Goal: Task Accomplishment & Management: Manage account settings

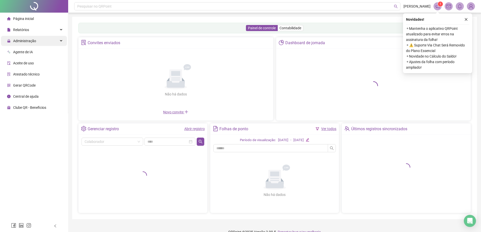
click at [24, 44] on span "Administração" at bounding box center [21, 41] width 29 height 10
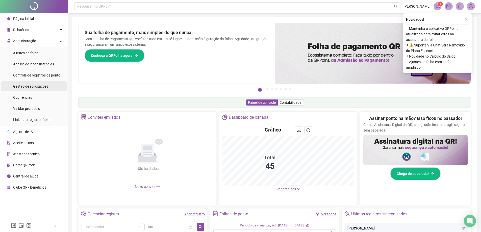
click at [28, 88] on span "Gestão de solicitações" at bounding box center [30, 86] width 35 height 4
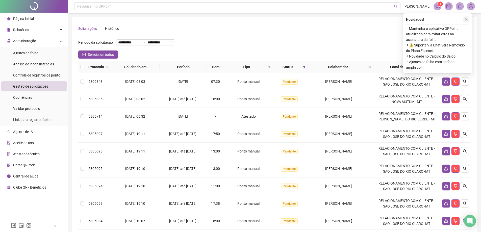
click at [467, 18] on icon "close" at bounding box center [467, 20] width 4 height 4
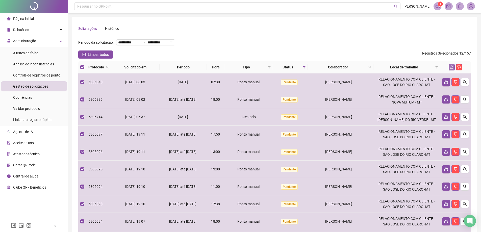
click at [451, 69] on icon "like" at bounding box center [452, 67] width 3 height 3
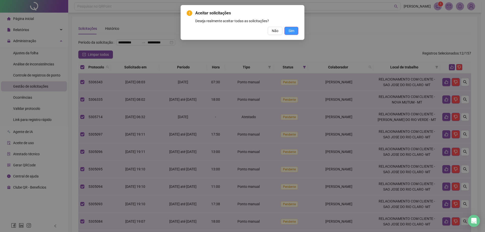
click at [295, 33] on button "Sim" at bounding box center [292, 31] width 14 height 8
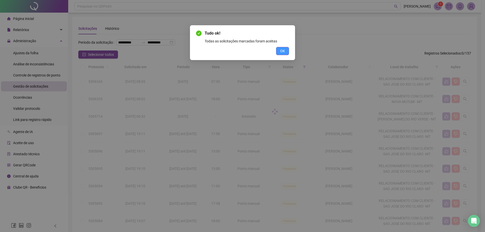
click at [287, 50] on button "OK" at bounding box center [282, 51] width 13 height 8
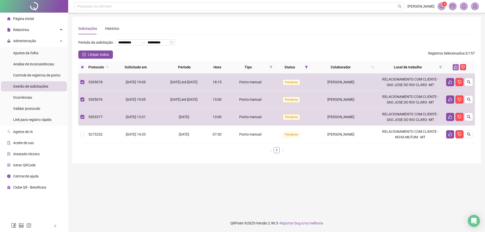
click at [454, 69] on icon "like" at bounding box center [456, 67] width 4 height 4
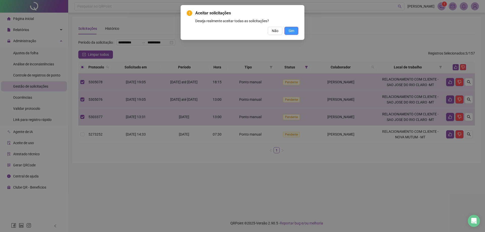
click at [296, 33] on button "Sim" at bounding box center [292, 31] width 14 height 8
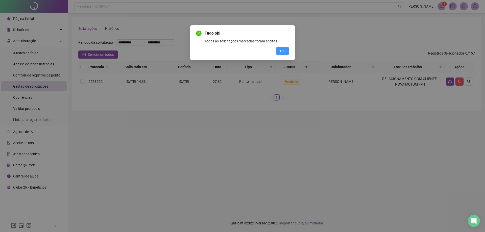
click at [284, 51] on span "OK" at bounding box center [282, 51] width 5 height 6
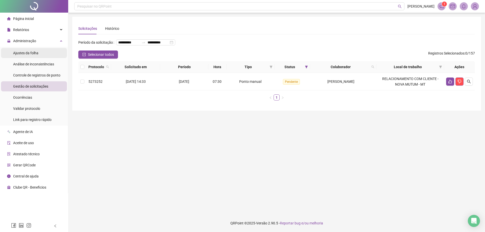
click at [29, 54] on span "Ajustes da folha" at bounding box center [25, 53] width 25 height 4
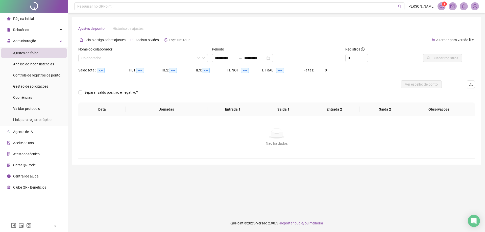
type input "**********"
click at [90, 61] on input "search" at bounding box center [140, 58] width 119 height 8
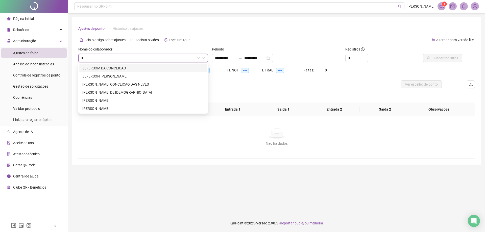
type input "**"
click at [104, 67] on div "JEFERSOM DA CONCEICAO" at bounding box center [143, 68] width 122 height 6
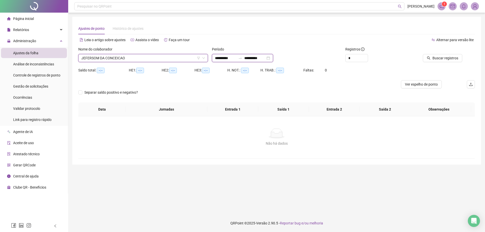
click at [218, 60] on input "**********" at bounding box center [225, 58] width 21 height 6
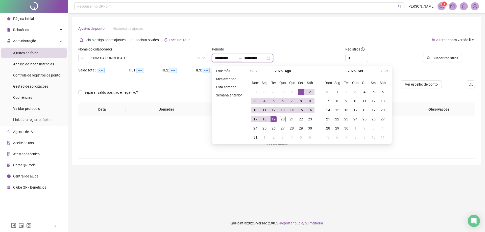
type input "**********"
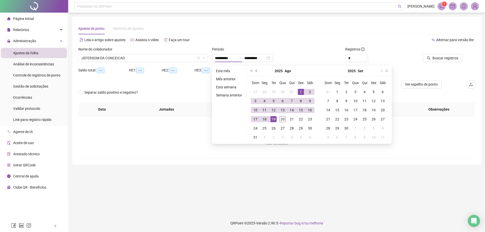
click at [256, 71] on span "prev-year" at bounding box center [257, 71] width 3 height 3
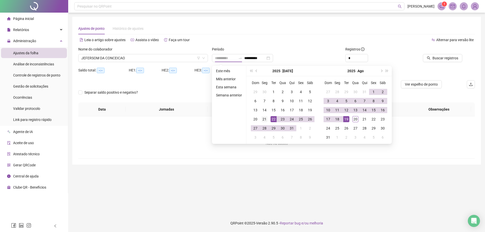
type input "**********"
click at [265, 117] on div "21" at bounding box center [265, 119] width 6 height 6
type input "**********"
click at [346, 122] on div "19" at bounding box center [346, 119] width 6 height 6
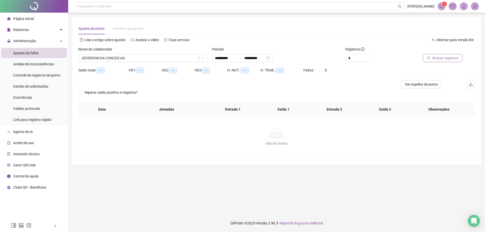
click at [458, 60] on span "Buscar registros" at bounding box center [446, 58] width 26 height 6
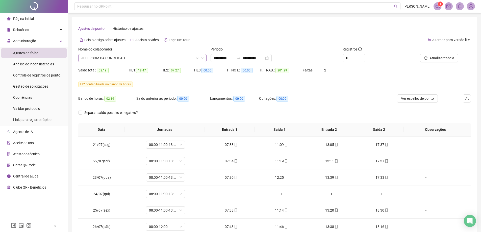
click at [122, 59] on span "JEFERSOM DA CONCEICAO" at bounding box center [142, 58] width 122 height 8
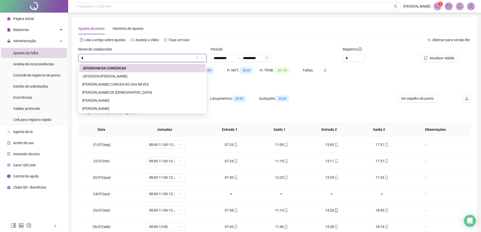
type input "**"
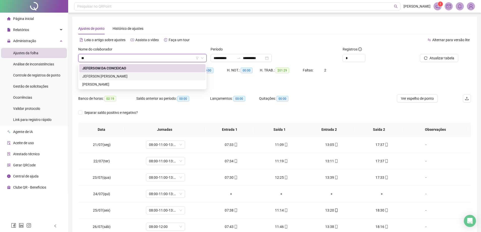
click at [107, 76] on div "JEFERSON [PERSON_NAME]" at bounding box center [142, 77] width 120 height 6
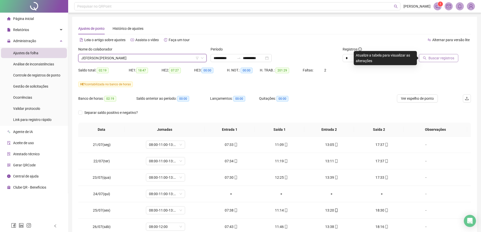
click at [427, 56] on button "Buscar registros" at bounding box center [438, 58] width 39 height 8
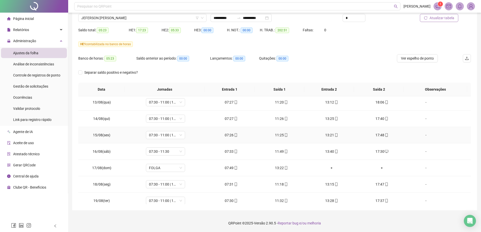
scroll to position [385, 0]
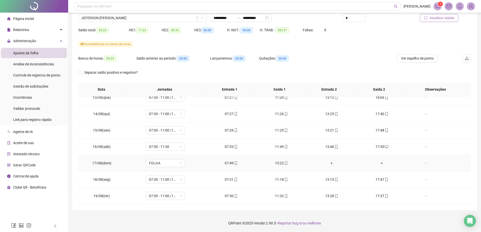
click at [231, 165] on div "07:49" at bounding box center [231, 163] width 42 height 6
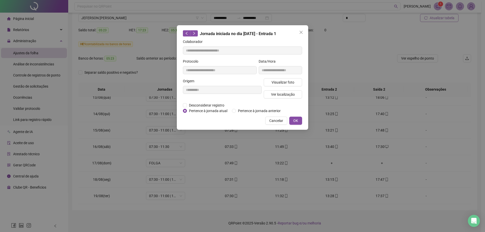
type input "**********"
click at [284, 84] on span "Visualizar foto" at bounding box center [283, 83] width 23 height 6
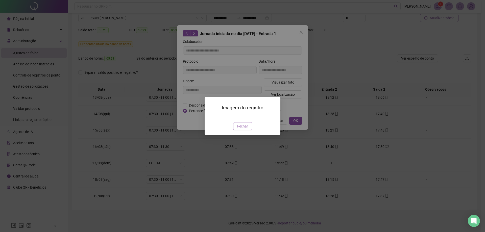
click at [243, 129] on span "Fechar" at bounding box center [242, 127] width 11 height 6
click at [243, 157] on div "Imagem do registro Fechar" at bounding box center [242, 116] width 485 height 232
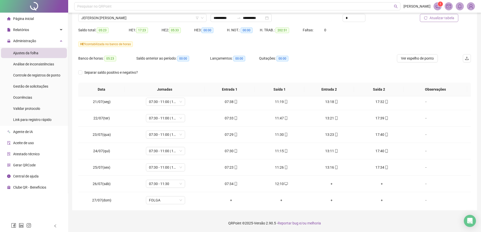
scroll to position [0, 0]
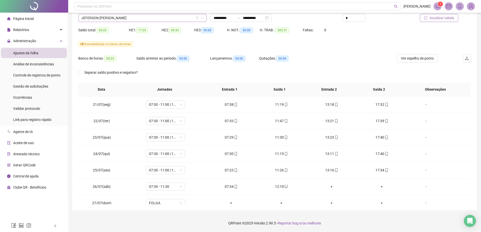
click at [127, 21] on span "JEFERSON [PERSON_NAME]" at bounding box center [142, 18] width 122 height 8
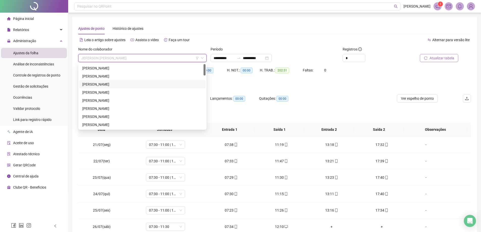
click at [99, 85] on div "[PERSON_NAME]" at bounding box center [142, 85] width 120 height 6
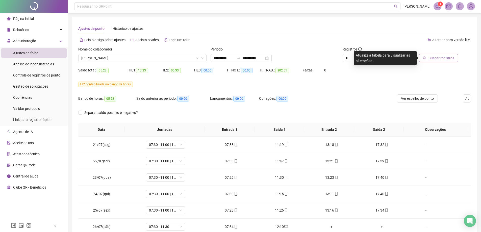
click at [443, 56] on span "Buscar registros" at bounding box center [442, 58] width 26 height 6
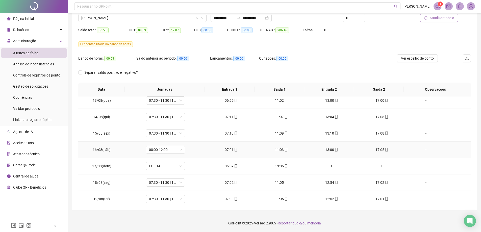
scroll to position [385, 0]
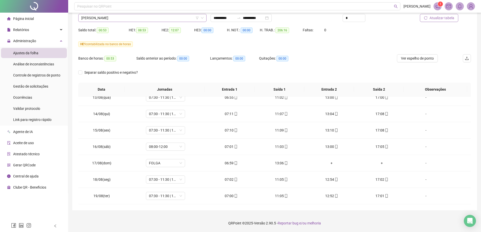
click at [118, 20] on span "[PERSON_NAME]" at bounding box center [142, 18] width 122 height 8
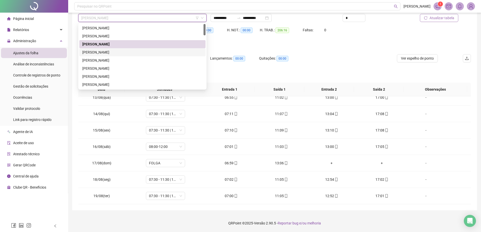
click at [100, 54] on div "[PERSON_NAME]" at bounding box center [142, 53] width 120 height 6
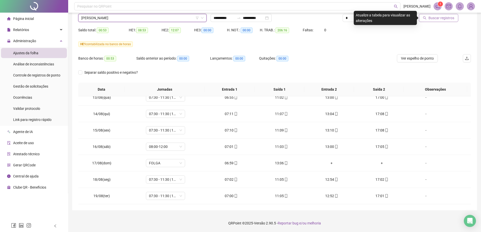
click at [438, 20] on span "Buscar registros" at bounding box center [442, 18] width 26 height 6
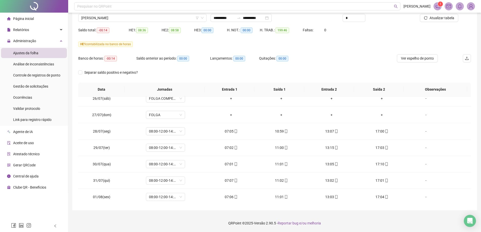
scroll to position [82, 0]
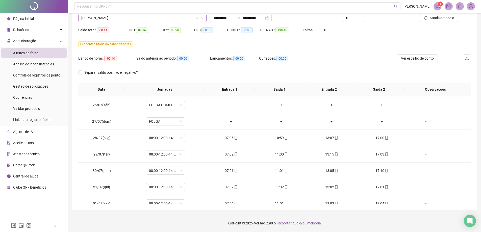
click at [113, 14] on div "[PERSON_NAME]" at bounding box center [142, 18] width 128 height 8
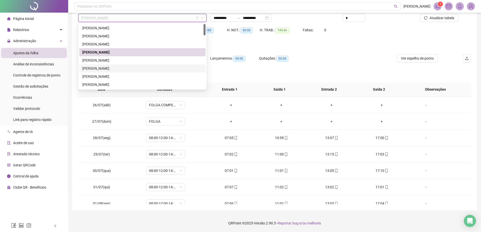
click at [91, 67] on div "[PERSON_NAME]" at bounding box center [142, 69] width 120 height 6
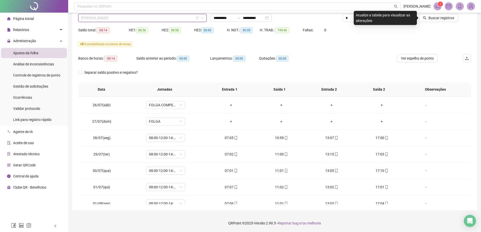
click at [139, 18] on span "[PERSON_NAME]" at bounding box center [142, 18] width 122 height 8
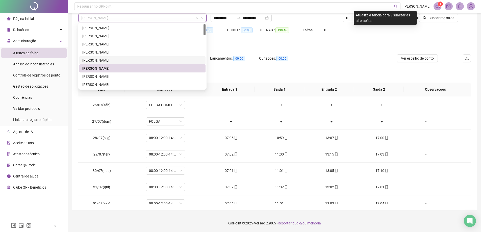
click at [95, 60] on div "[PERSON_NAME]" at bounding box center [142, 61] width 120 height 6
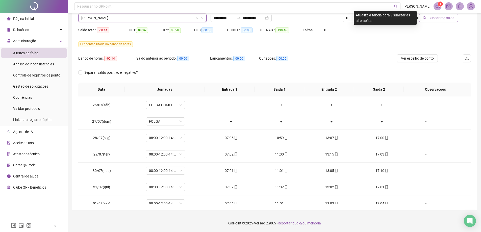
click at [433, 19] on span "Buscar registros" at bounding box center [442, 18] width 26 height 6
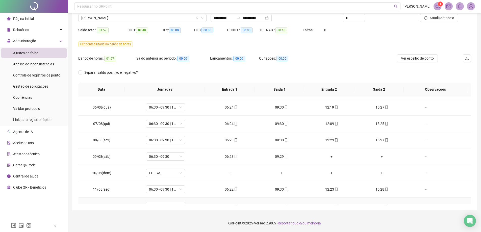
scroll to position [259, 0]
click at [108, 21] on span "[PERSON_NAME]" at bounding box center [142, 18] width 122 height 8
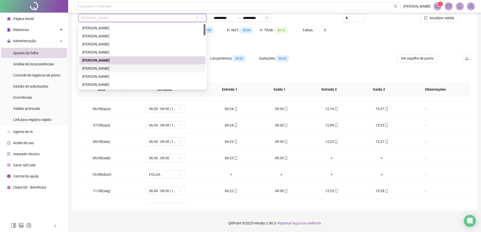
click at [106, 69] on div "[PERSON_NAME]" at bounding box center [142, 69] width 120 height 6
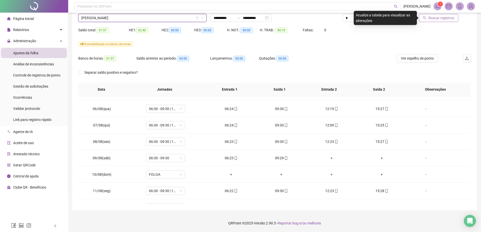
click at [448, 20] on span "Buscar registros" at bounding box center [442, 18] width 26 height 6
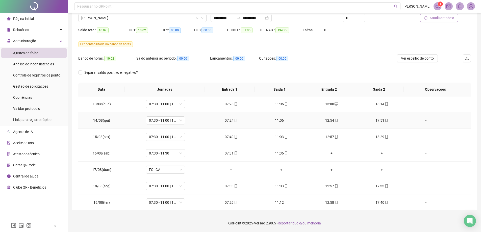
scroll to position [385, 0]
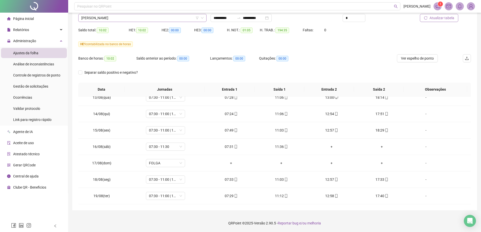
click at [114, 19] on span "[PERSON_NAME]" at bounding box center [142, 18] width 122 height 8
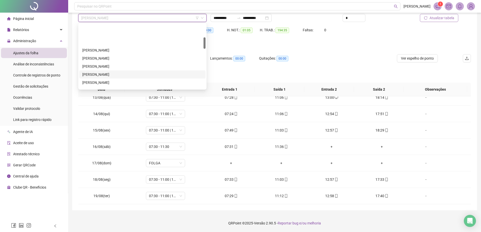
scroll to position [76, 0]
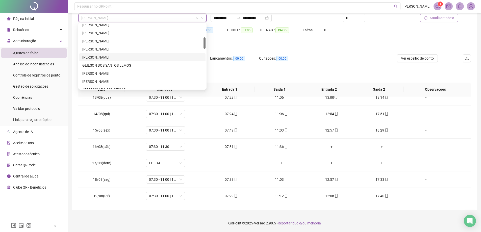
click at [99, 61] on div "[PERSON_NAME]" at bounding box center [142, 57] width 126 height 8
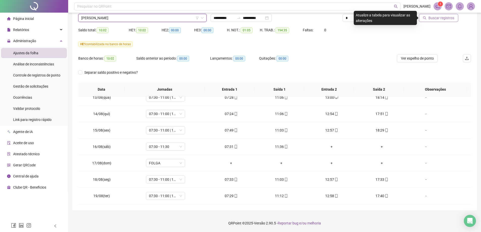
click at [445, 20] on span "Buscar registros" at bounding box center [442, 18] width 26 height 6
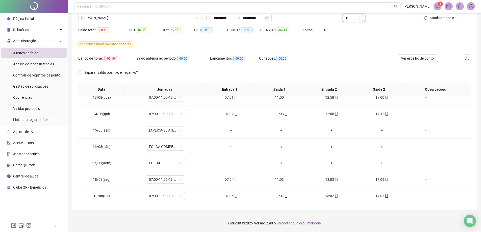
click at [355, 20] on input "*" at bounding box center [354, 18] width 22 height 8
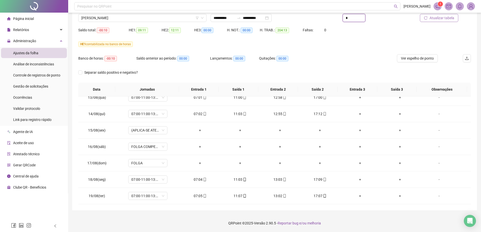
type input "*"
click at [453, 19] on span "Atualizar tabela" at bounding box center [442, 18] width 25 height 6
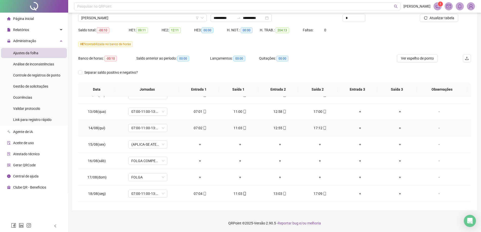
scroll to position [385, 0]
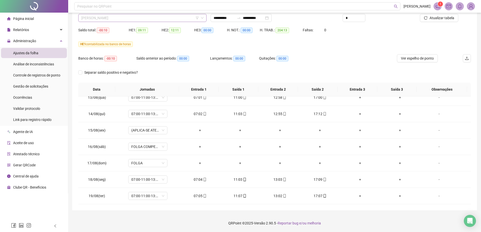
click at [117, 21] on span "[PERSON_NAME]" at bounding box center [142, 18] width 122 height 8
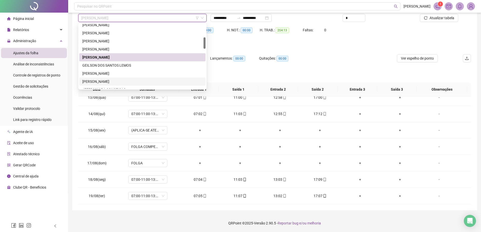
click at [98, 81] on div "[PERSON_NAME]" at bounding box center [142, 82] width 120 height 6
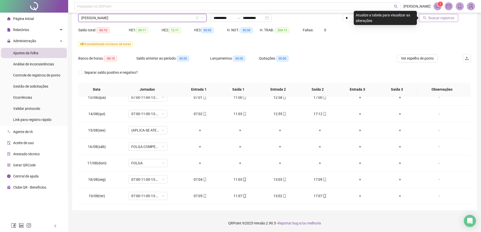
click at [441, 17] on span "Buscar registros" at bounding box center [442, 18] width 26 height 6
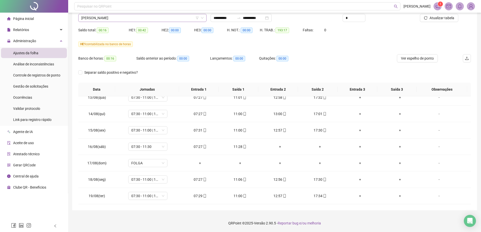
click at [117, 19] on span "[PERSON_NAME]" at bounding box center [142, 18] width 122 height 8
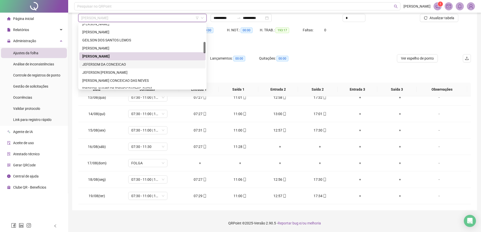
scroll to position [126, 0]
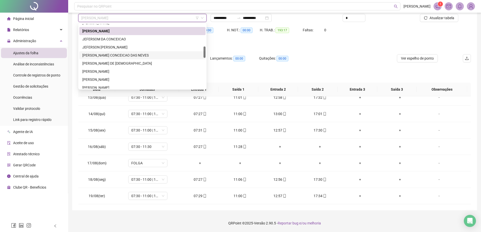
click at [93, 53] on div "[PERSON_NAME] CONCEICAO DAS NEVES" at bounding box center [142, 56] width 120 height 6
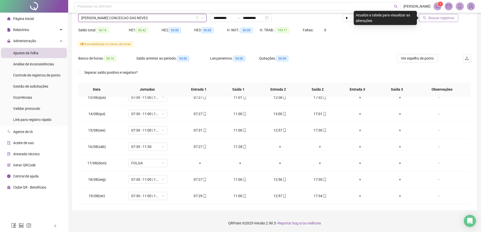
click at [437, 18] on span "Buscar registros" at bounding box center [442, 18] width 26 height 6
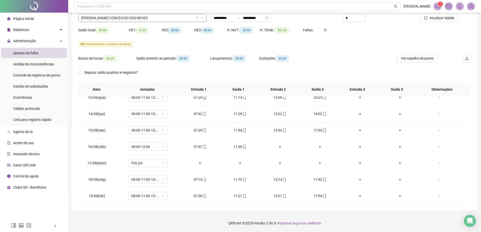
click at [110, 17] on span "[PERSON_NAME] CONCEICAO DAS NEVES" at bounding box center [142, 18] width 122 height 8
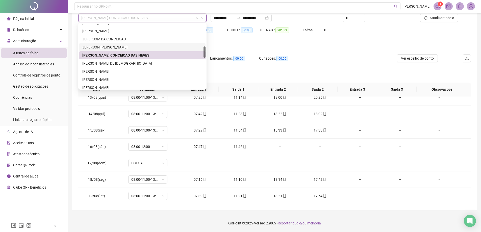
click at [105, 46] on div "JEFERSON [PERSON_NAME]" at bounding box center [142, 47] width 120 height 6
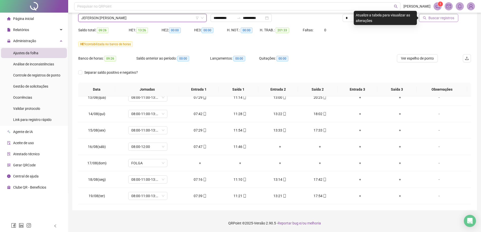
click at [437, 15] on span "Buscar registros" at bounding box center [442, 18] width 26 height 6
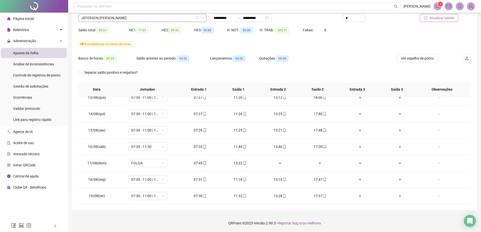
click at [104, 20] on span "JEFERSON [PERSON_NAME]" at bounding box center [142, 18] width 122 height 8
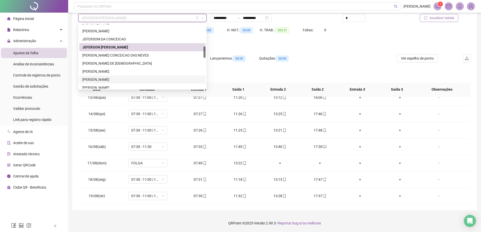
click at [108, 79] on div "[PERSON_NAME]" at bounding box center [142, 80] width 120 height 6
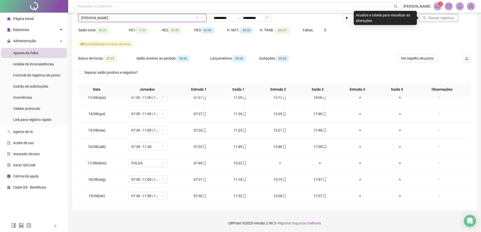
click at [426, 20] on button "Buscar registros" at bounding box center [438, 18] width 39 height 8
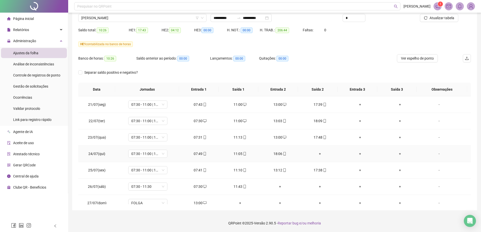
scroll to position [25, 0]
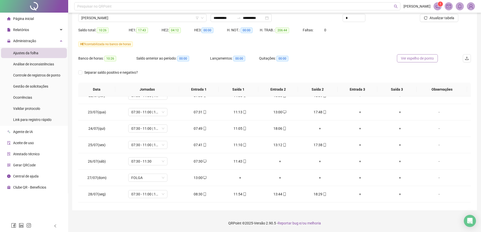
click at [421, 60] on span "Ver espelho de ponto" at bounding box center [417, 59] width 33 height 6
click at [116, 21] on span "[PERSON_NAME]" at bounding box center [142, 18] width 122 height 8
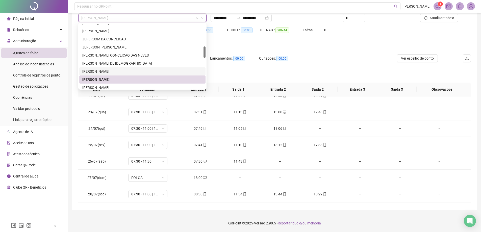
scroll to position [152, 0]
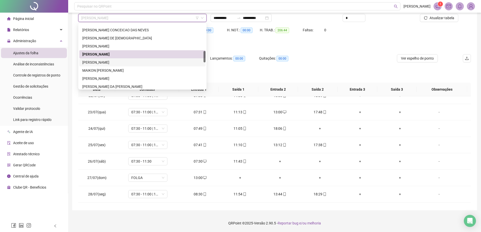
click at [106, 62] on div "[PERSON_NAME]" at bounding box center [142, 63] width 120 height 6
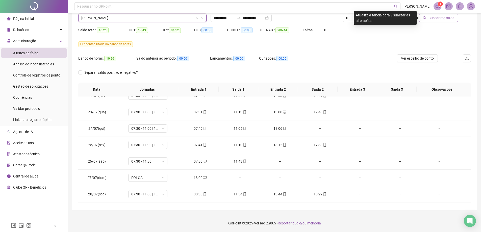
click at [446, 21] on button "Buscar registros" at bounding box center [438, 18] width 39 height 8
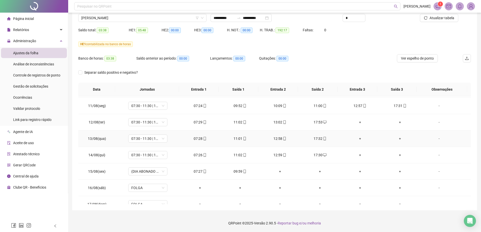
scroll to position [385, 0]
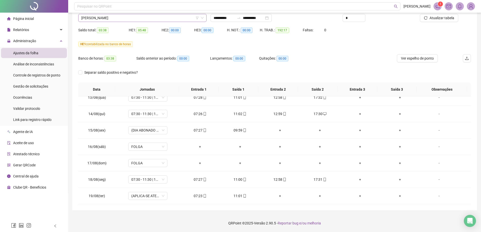
click at [119, 20] on span "[PERSON_NAME]" at bounding box center [142, 18] width 122 height 8
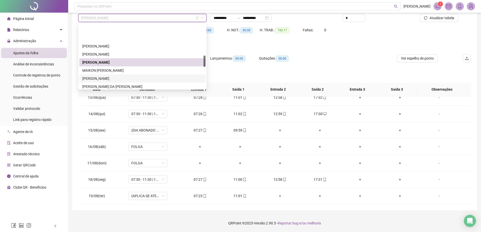
scroll to position [177, 0]
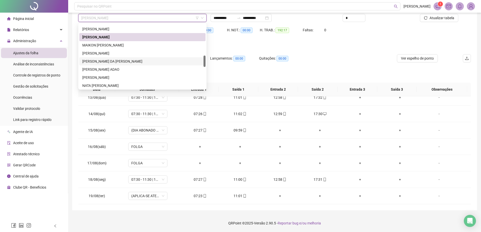
click at [105, 63] on div "[PERSON_NAME] DA [PERSON_NAME]" at bounding box center [142, 62] width 120 height 6
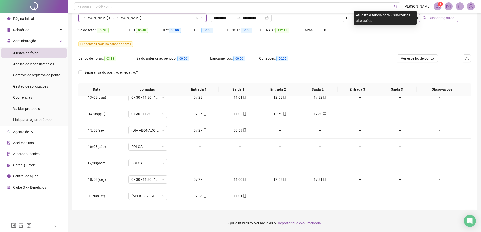
click at [430, 19] on span "Buscar registros" at bounding box center [442, 18] width 26 height 6
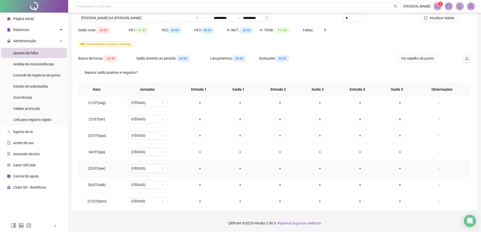
scroll to position [0, 0]
click at [135, 21] on span "[PERSON_NAME] DA [PERSON_NAME]" at bounding box center [142, 18] width 122 height 8
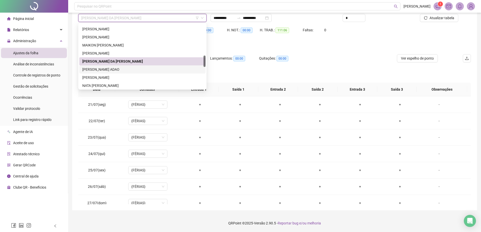
click at [109, 68] on div "[PERSON_NAME] ADAO" at bounding box center [142, 70] width 120 height 6
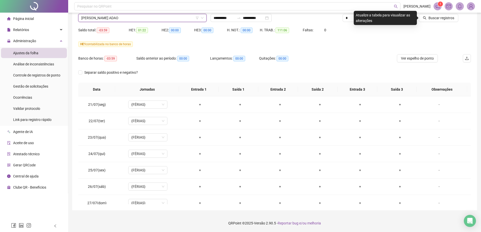
click at [427, 19] on icon "search" at bounding box center [425, 18] width 4 height 4
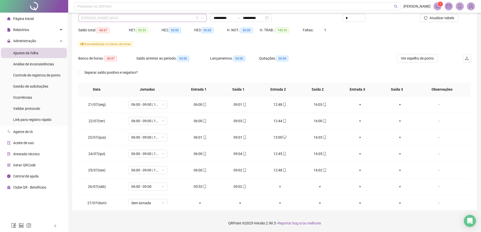
click at [129, 22] on div "[PERSON_NAME] ADAO" at bounding box center [142, 18] width 128 height 8
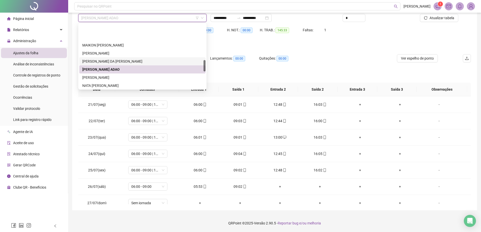
scroll to position [202, 0]
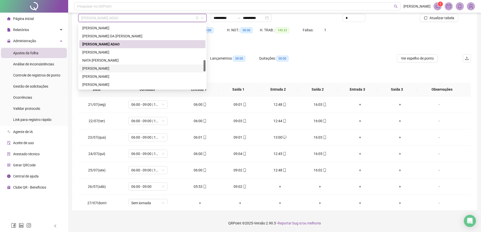
click at [105, 66] on div "[PERSON_NAME]" at bounding box center [142, 69] width 120 height 6
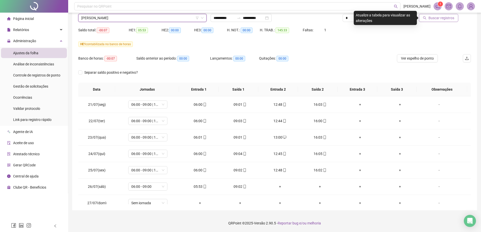
click at [435, 18] on span "Buscar registros" at bounding box center [442, 18] width 26 height 6
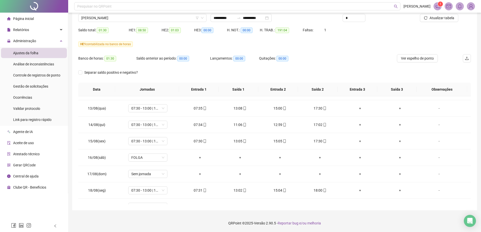
scroll to position [385, 0]
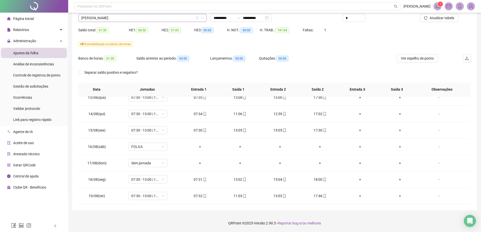
click at [122, 18] on span "[PERSON_NAME]" at bounding box center [142, 18] width 122 height 8
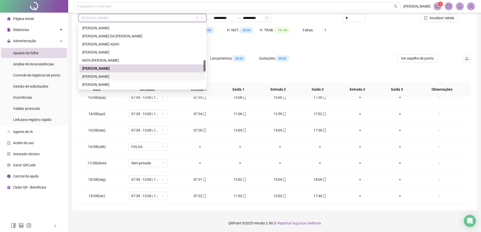
click at [98, 74] on div "[PERSON_NAME]" at bounding box center [142, 77] width 120 height 6
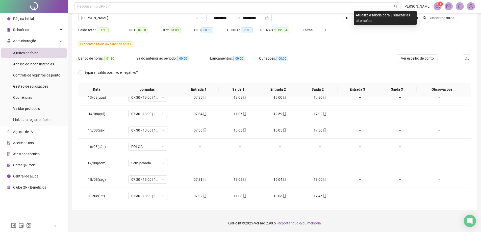
click at [426, 18] on icon "search" at bounding box center [425, 18] width 4 height 4
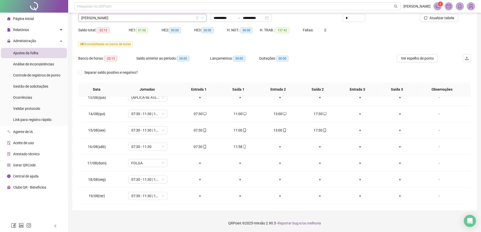
click at [107, 18] on span "[PERSON_NAME]" at bounding box center [142, 18] width 122 height 8
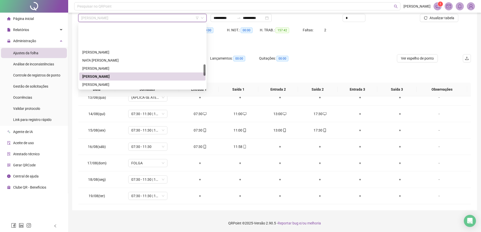
scroll to position [227, 0]
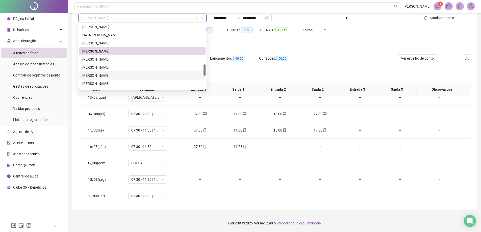
click at [99, 76] on div "[PERSON_NAME]" at bounding box center [142, 76] width 120 height 6
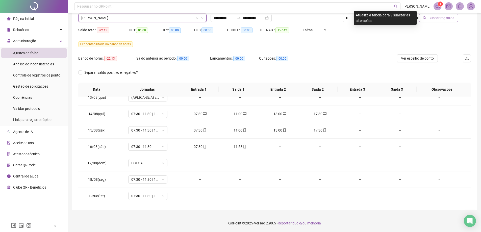
click at [447, 18] on span "Buscar registros" at bounding box center [442, 18] width 26 height 6
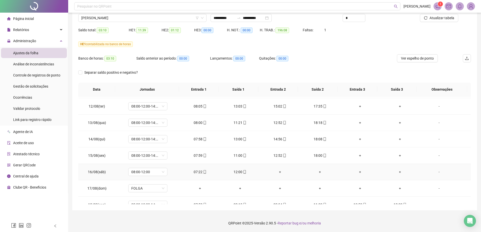
scroll to position [385, 0]
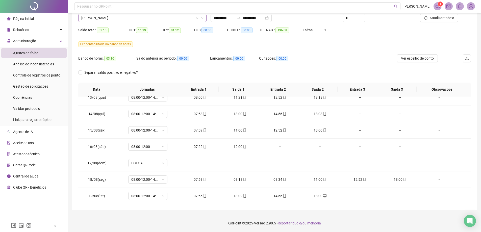
click at [133, 20] on span "[PERSON_NAME]" at bounding box center [142, 18] width 122 height 8
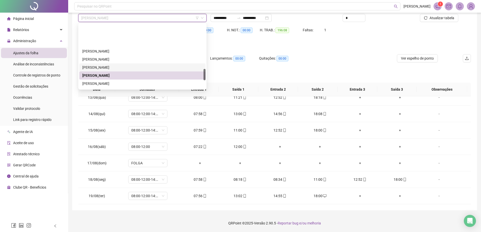
scroll to position [253, 0]
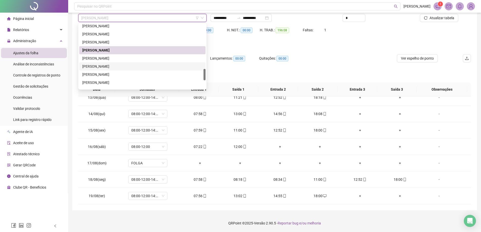
click at [113, 66] on div "[PERSON_NAME]" at bounding box center [142, 67] width 120 height 6
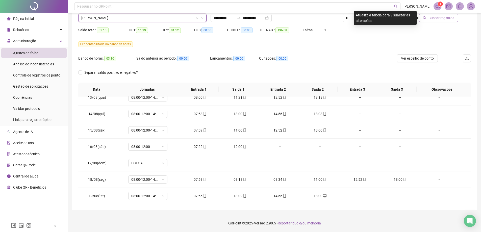
click at [430, 20] on span "Buscar registros" at bounding box center [442, 18] width 26 height 6
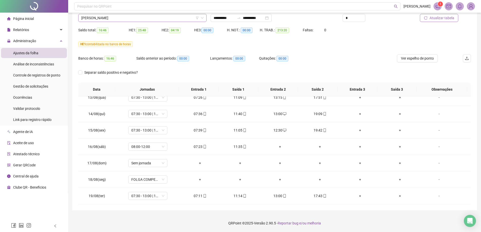
click at [103, 18] on span "[PERSON_NAME]" at bounding box center [142, 18] width 122 height 8
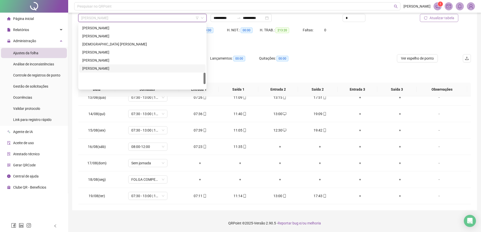
scroll to position [274, 0]
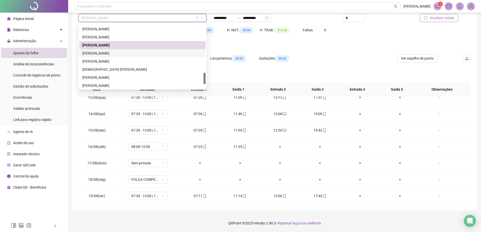
click at [105, 52] on div "[PERSON_NAME]" at bounding box center [142, 54] width 120 height 6
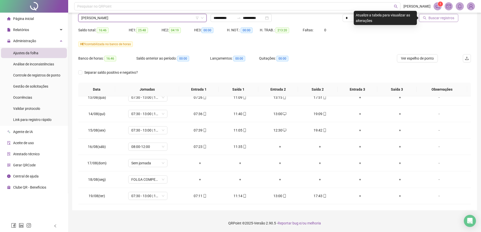
click at [441, 19] on span "Buscar registros" at bounding box center [442, 18] width 26 height 6
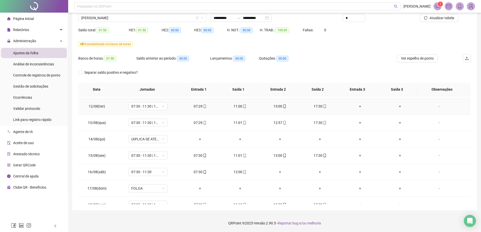
scroll to position [385, 0]
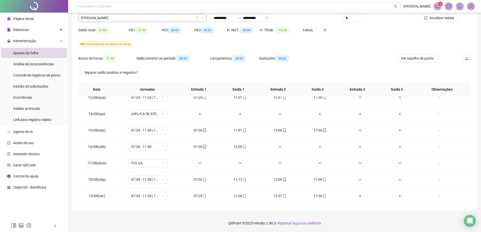
click at [127, 18] on span "[PERSON_NAME]" at bounding box center [142, 18] width 122 height 8
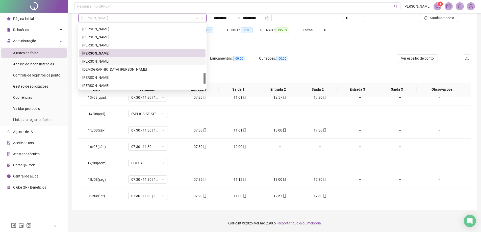
click at [111, 62] on div "[PERSON_NAME]" at bounding box center [142, 62] width 120 height 6
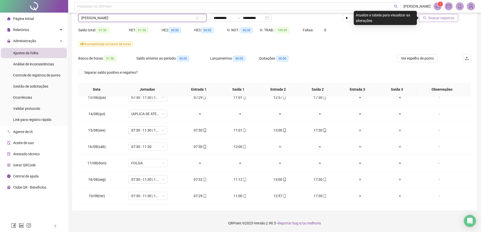
click at [441, 19] on span "Buscar registros" at bounding box center [442, 18] width 26 height 6
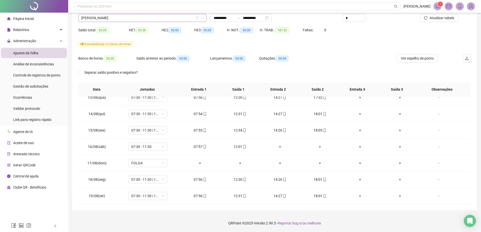
click at [113, 21] on span "[PERSON_NAME]" at bounding box center [142, 18] width 122 height 8
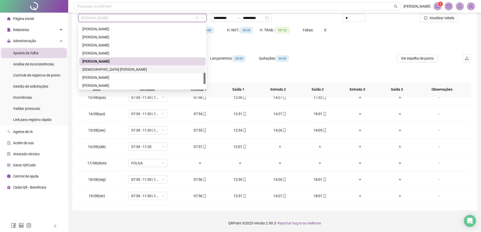
click at [109, 69] on div "[DEMOGRAPHIC_DATA] [PERSON_NAME]" at bounding box center [142, 70] width 120 height 6
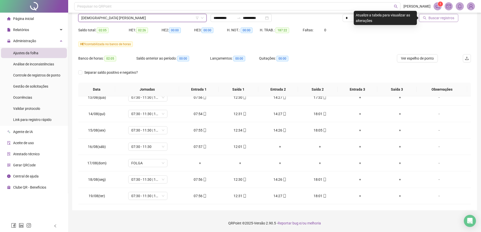
click at [435, 20] on span "Buscar registros" at bounding box center [442, 18] width 26 height 6
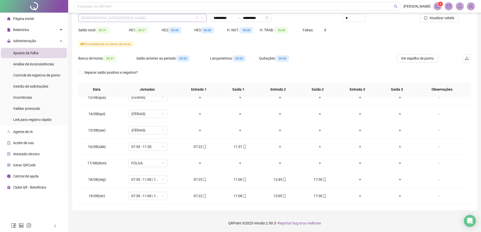
click at [110, 18] on span "[DEMOGRAPHIC_DATA] [PERSON_NAME]" at bounding box center [142, 18] width 122 height 8
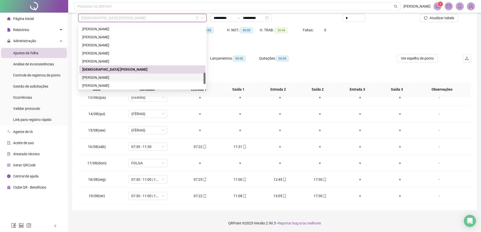
click at [98, 78] on div "[PERSON_NAME]" at bounding box center [142, 78] width 120 height 6
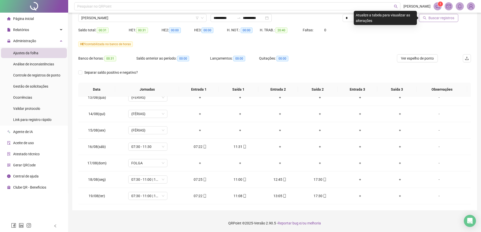
click at [444, 21] on button "Buscar registros" at bounding box center [438, 18] width 39 height 8
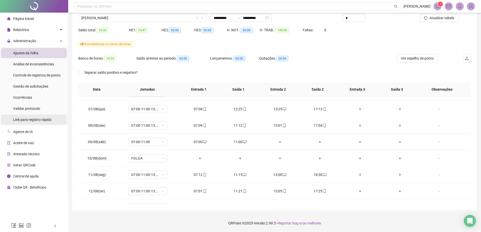
scroll to position [278, 0]
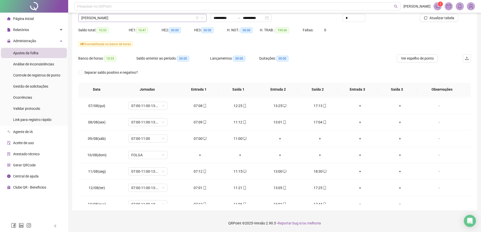
click at [118, 20] on span "[PERSON_NAME]" at bounding box center [142, 18] width 122 height 8
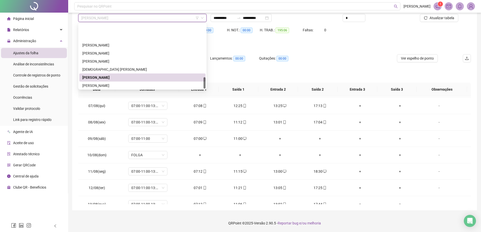
scroll to position [299, 0]
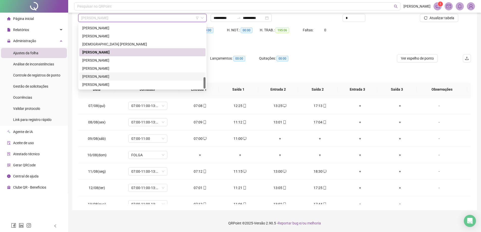
click at [102, 75] on div "[PERSON_NAME]" at bounding box center [142, 77] width 120 height 6
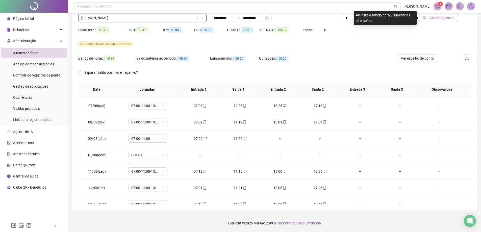
drag, startPoint x: 457, startPoint y: 16, endPoint x: 452, endPoint y: 18, distance: 5.7
click at [456, 16] on button "Buscar registros" at bounding box center [438, 18] width 39 height 8
click at [451, 18] on body "**********" at bounding box center [240, 76] width 481 height 232
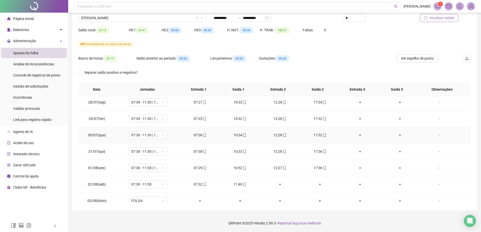
scroll to position [126, 0]
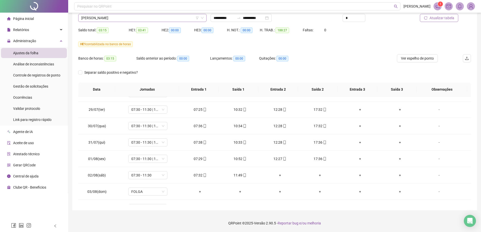
click at [123, 19] on span "[PERSON_NAME]" at bounding box center [142, 18] width 122 height 8
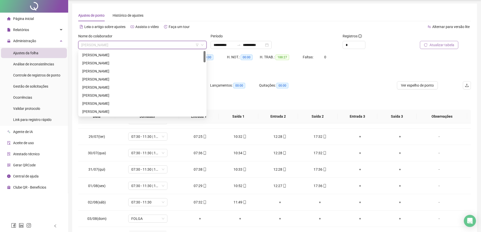
scroll to position [0, 0]
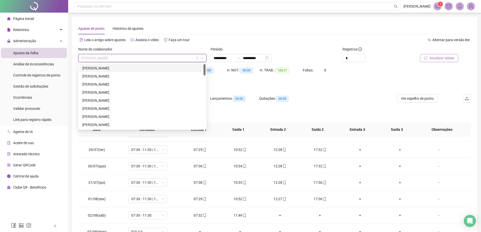
click at [102, 69] on div "[PERSON_NAME]" at bounding box center [142, 68] width 120 height 6
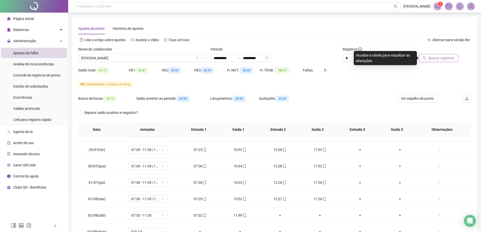
click at [430, 57] on span "Buscar registros" at bounding box center [442, 58] width 26 height 6
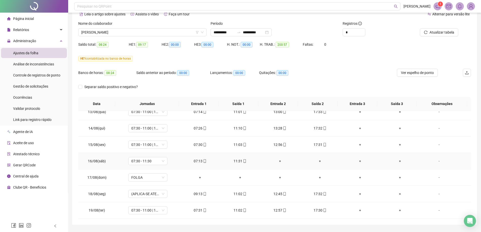
scroll to position [40, 0]
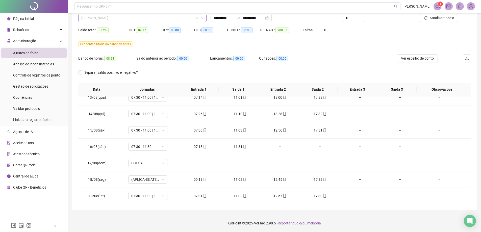
click at [125, 18] on span "[PERSON_NAME]" at bounding box center [142, 18] width 122 height 8
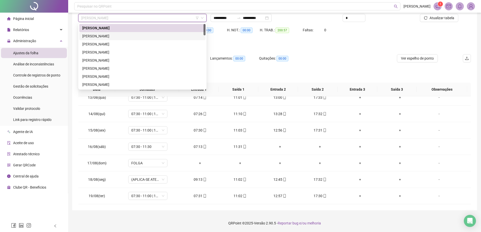
click at [97, 34] on div "[PERSON_NAME]" at bounding box center [142, 36] width 120 height 6
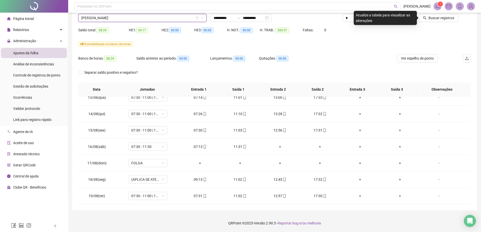
click at [448, 22] on div "Buscar registros" at bounding box center [440, 16] width 66 height 20
click at [445, 21] on button "Buscar registros" at bounding box center [438, 18] width 39 height 8
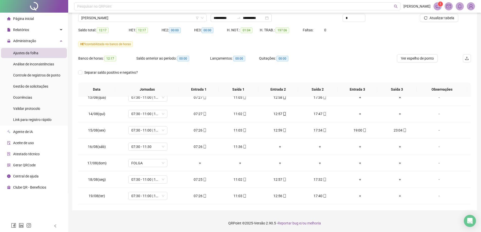
click at [112, 22] on div "Nome do colaborador [PERSON_NAME]" at bounding box center [142, 16] width 132 height 20
click at [112, 18] on span "[PERSON_NAME]" at bounding box center [142, 18] width 122 height 8
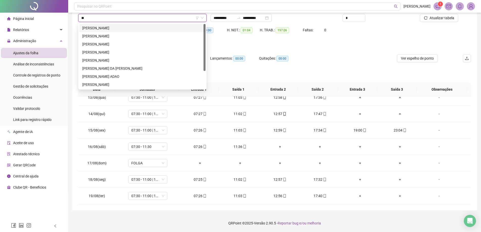
type input "***"
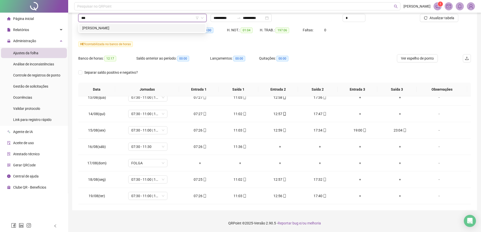
click at [105, 29] on div "[PERSON_NAME]" at bounding box center [142, 28] width 120 height 6
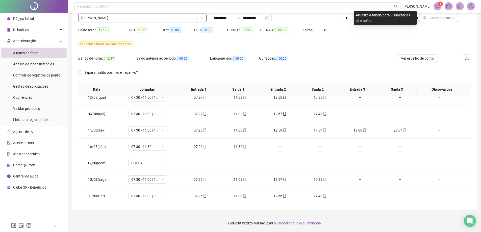
click at [454, 18] on span "Buscar registros" at bounding box center [442, 18] width 26 height 6
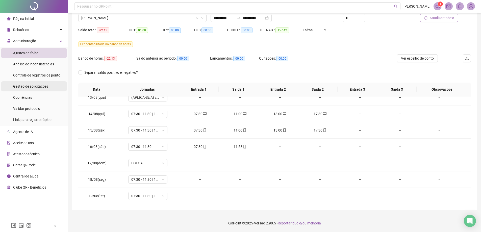
click at [37, 87] on span "Gestão de solicitações" at bounding box center [30, 86] width 35 height 4
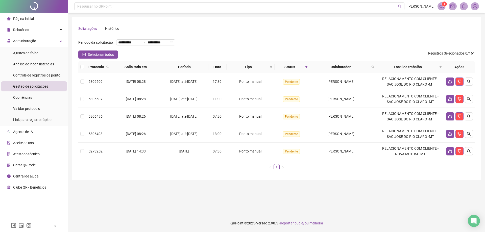
click at [80, 73] on th at bounding box center [82, 67] width 8 height 12
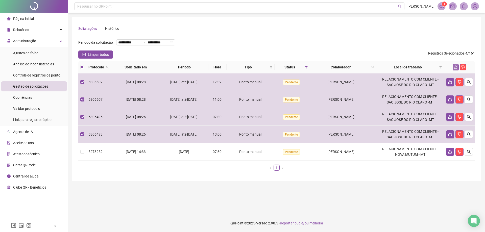
click at [454, 69] on icon "like" at bounding box center [456, 67] width 4 height 4
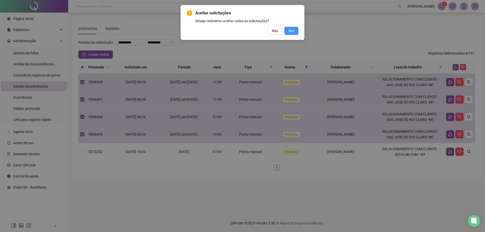
click at [294, 31] on span "Sim" at bounding box center [292, 31] width 6 height 6
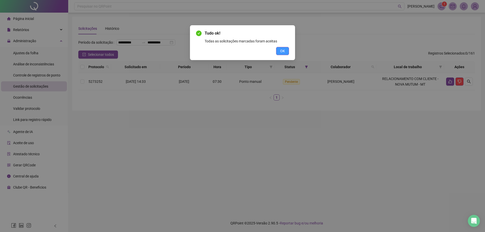
click at [287, 51] on button "OK" at bounding box center [282, 51] width 13 height 8
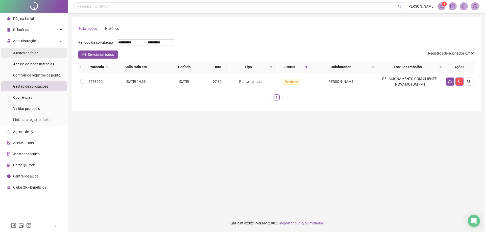
click at [18, 51] on span "Ajustes da folha" at bounding box center [25, 53] width 25 height 4
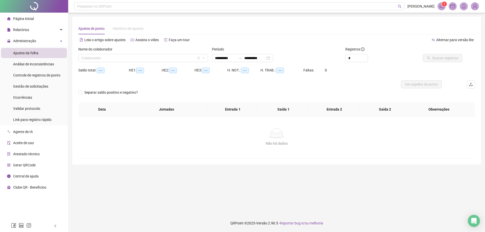
type input "**********"
click at [131, 60] on input "search" at bounding box center [140, 58] width 119 height 8
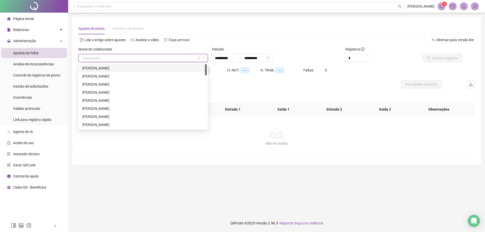
type input "*"
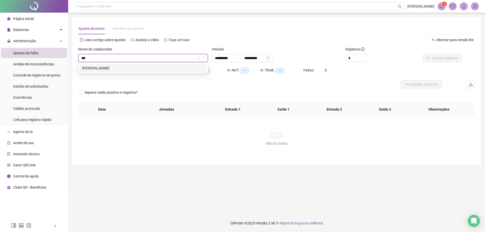
type input "***"
click at [97, 64] on div "214441 [PERSON_NAME]" at bounding box center [143, 68] width 130 height 10
click at [96, 69] on div "[PERSON_NAME]" at bounding box center [143, 68] width 122 height 6
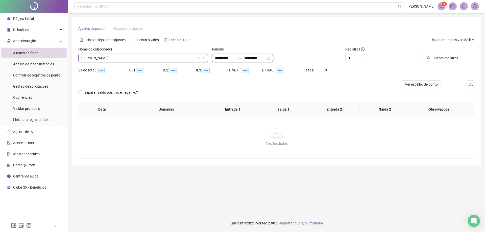
click at [228, 57] on input "**********" at bounding box center [225, 58] width 21 height 6
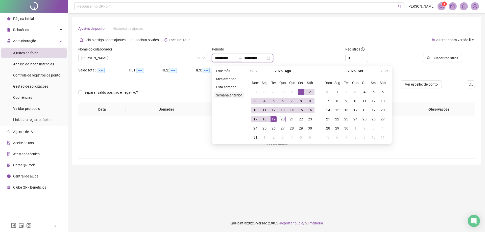
type input "**********"
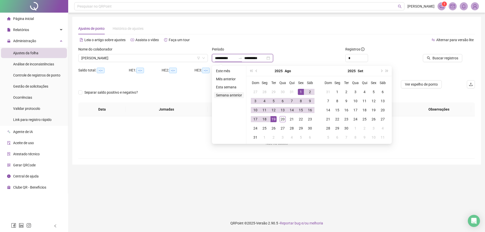
type input "**********"
click at [256, 73] on button "prev-year" at bounding box center [257, 71] width 6 height 10
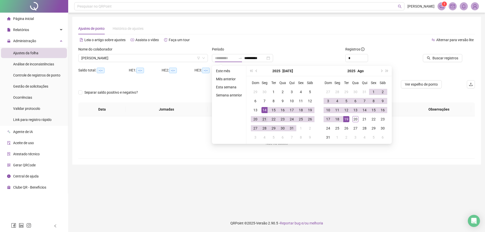
type input "**********"
click at [265, 120] on div "21" at bounding box center [265, 119] width 6 height 6
type input "**********"
click at [345, 122] on div "19" at bounding box center [346, 119] width 6 height 6
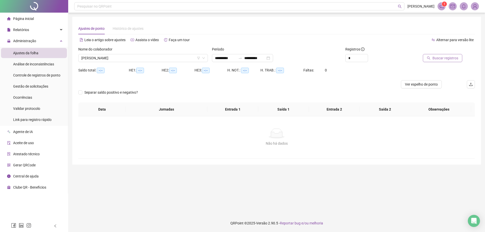
click at [452, 58] on span "Buscar registros" at bounding box center [446, 58] width 26 height 6
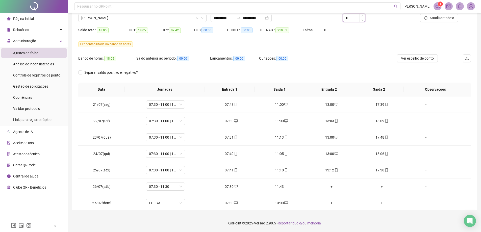
click at [356, 20] on input "*" at bounding box center [354, 18] width 22 height 8
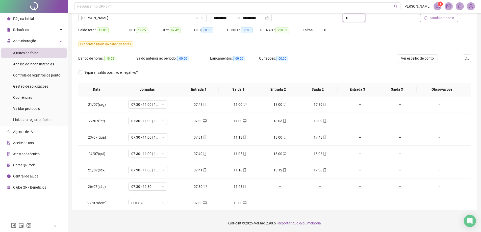
type input "*"
click at [446, 20] on span "Atualizar tabela" at bounding box center [442, 18] width 25 height 6
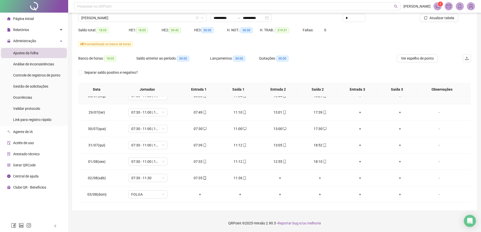
scroll to position [126, 0]
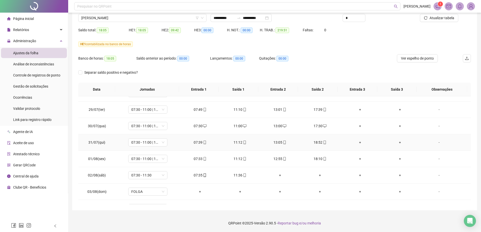
click at [315, 143] on div "18:52" at bounding box center [320, 143] width 32 height 6
type input "**********"
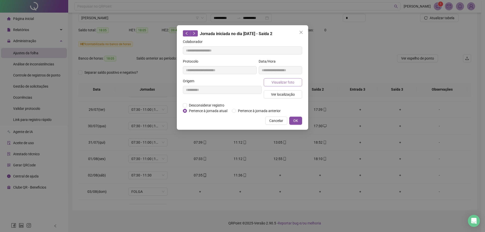
click at [287, 84] on span "Visualizar foto" at bounding box center [283, 83] width 23 height 6
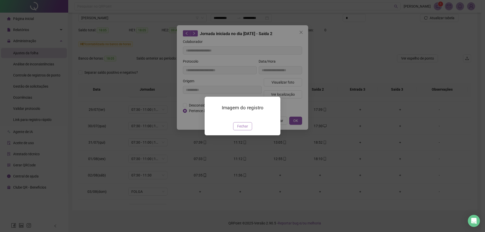
click at [245, 129] on span "Fechar" at bounding box center [242, 127] width 11 height 6
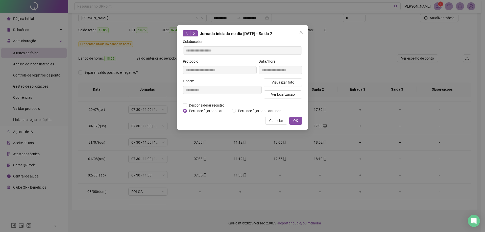
click at [299, 35] on button "Close" at bounding box center [301, 32] width 8 height 8
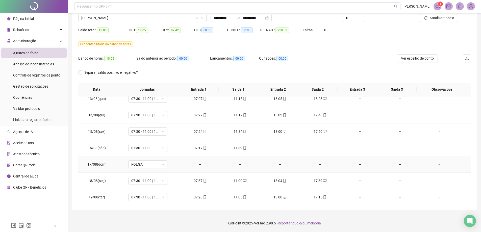
scroll to position [385, 0]
click at [119, 21] on span "[PERSON_NAME]" at bounding box center [142, 18] width 122 height 8
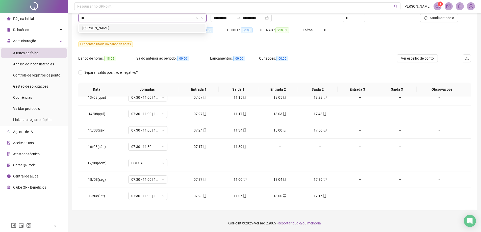
scroll to position [0, 0]
type input "****"
click at [104, 30] on div "[PERSON_NAME]" at bounding box center [142, 28] width 120 height 6
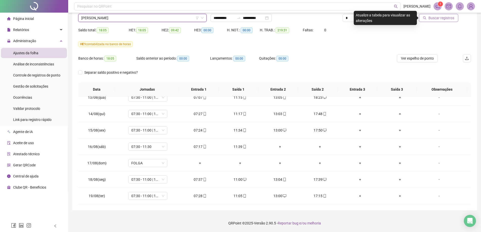
click at [437, 22] on div "Buscar registros" at bounding box center [440, 16] width 66 height 20
click at [433, 20] on span "Buscar registros" at bounding box center [442, 18] width 26 height 6
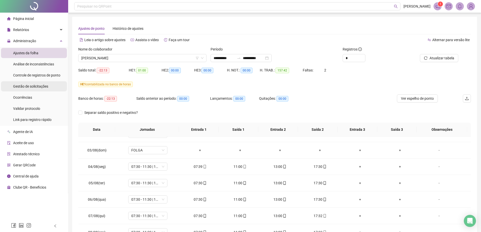
click at [35, 90] on div "Gestão de solicitações" at bounding box center [30, 86] width 35 height 10
